Goal: Task Accomplishment & Management: Manage account settings

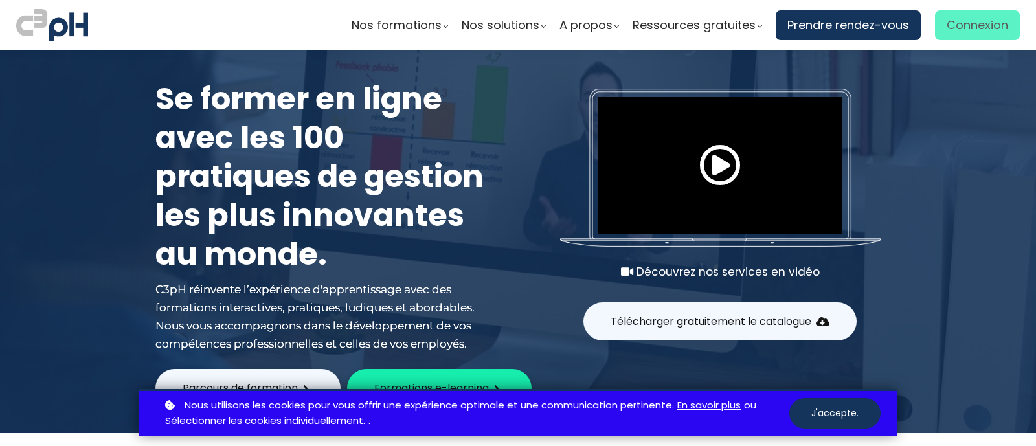
click at [953, 27] on span "Connexion" at bounding box center [978, 25] width 62 height 19
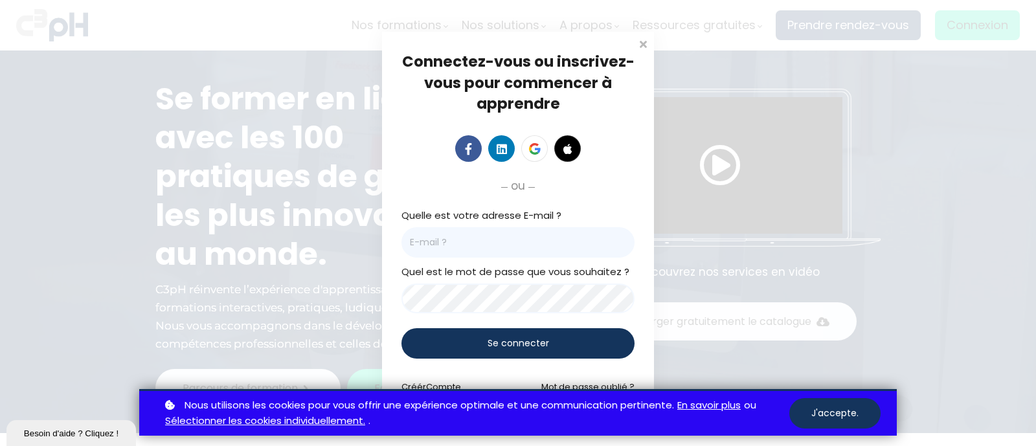
click at [464, 229] on input "email" at bounding box center [518, 242] width 233 height 30
click at [464, 233] on input "email" at bounding box center [518, 242] width 233 height 30
type input "[PERSON_NAME][EMAIL_ADDRESS][DOMAIN_NAME]"
click at [514, 348] on span "Se connecter" at bounding box center [519, 344] width 62 height 14
